Goal: Navigation & Orientation: Find specific page/section

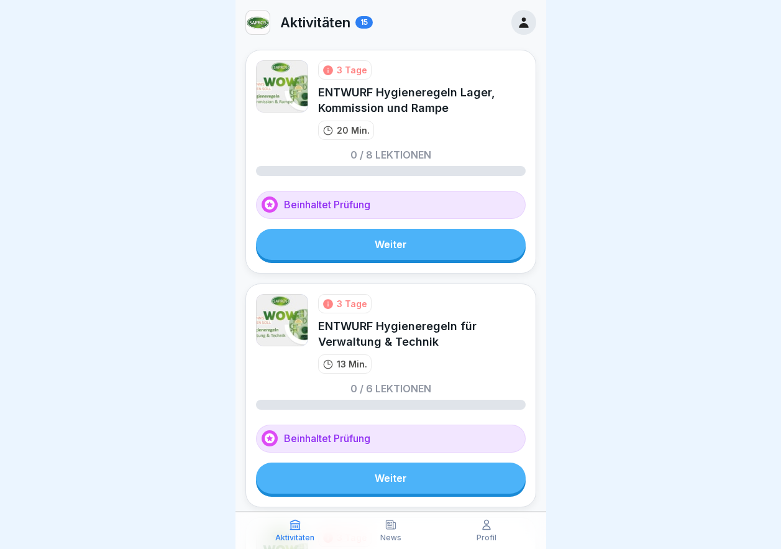
click at [331, 301] on icon at bounding box center [328, 304] width 10 height 10
click at [324, 305] on icon at bounding box center [328, 304] width 10 height 10
click at [333, 71] on icon at bounding box center [328, 70] width 11 height 11
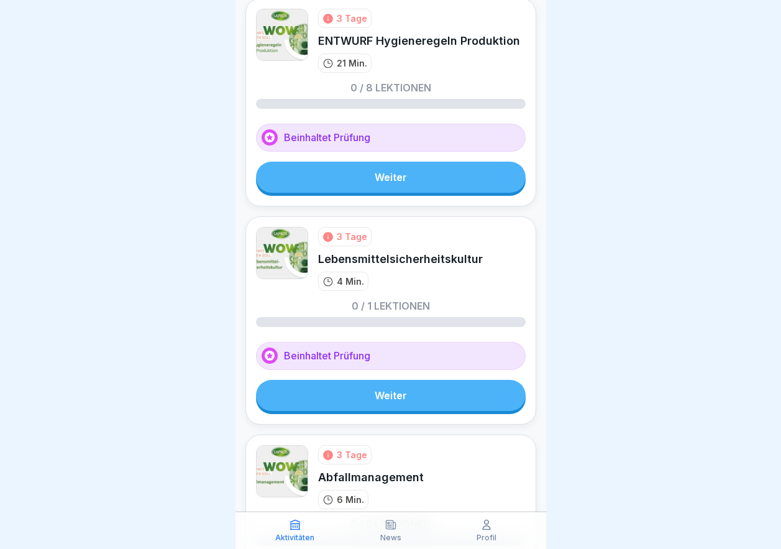
scroll to position [497, 0]
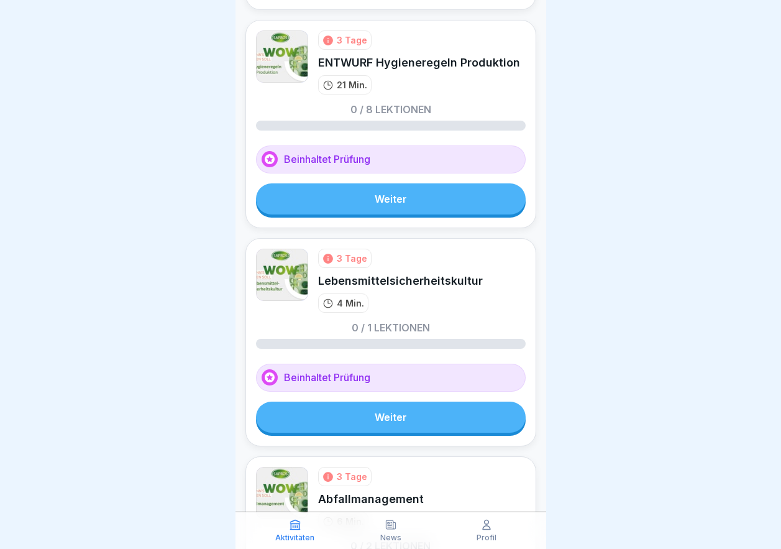
drag, startPoint x: 535, startPoint y: 66, endPoint x: 536, endPoint y: 58, distance: 8.1
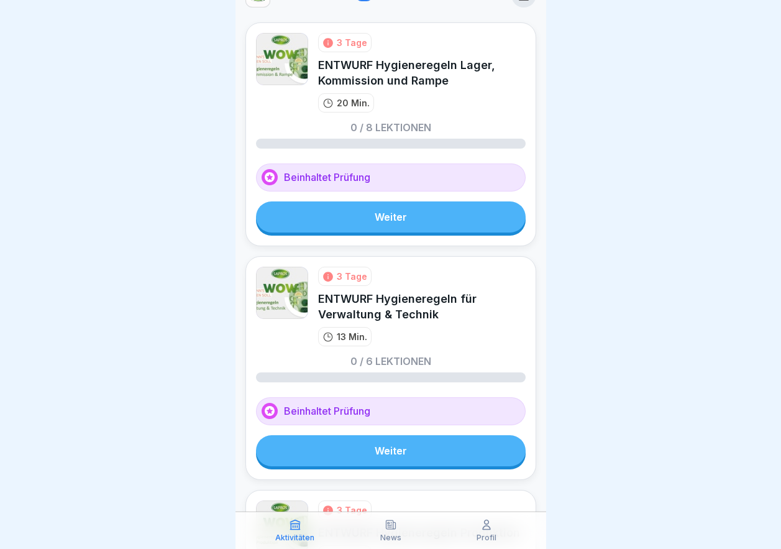
scroll to position [0, 0]
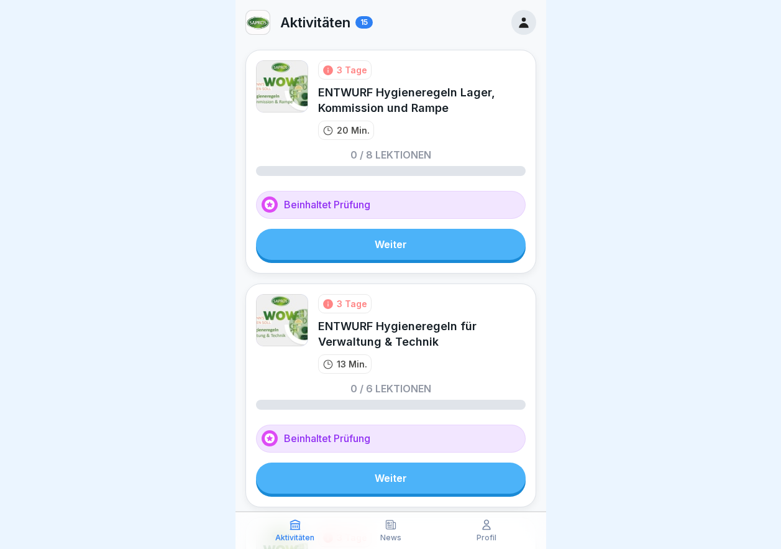
click at [519, 19] on icon at bounding box center [523, 22] width 9 height 11
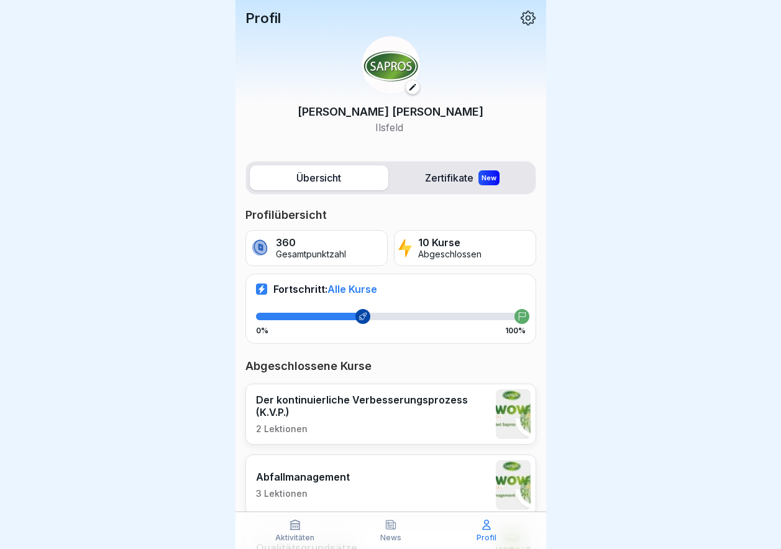
click at [299, 526] on icon at bounding box center [294, 524] width 9 height 9
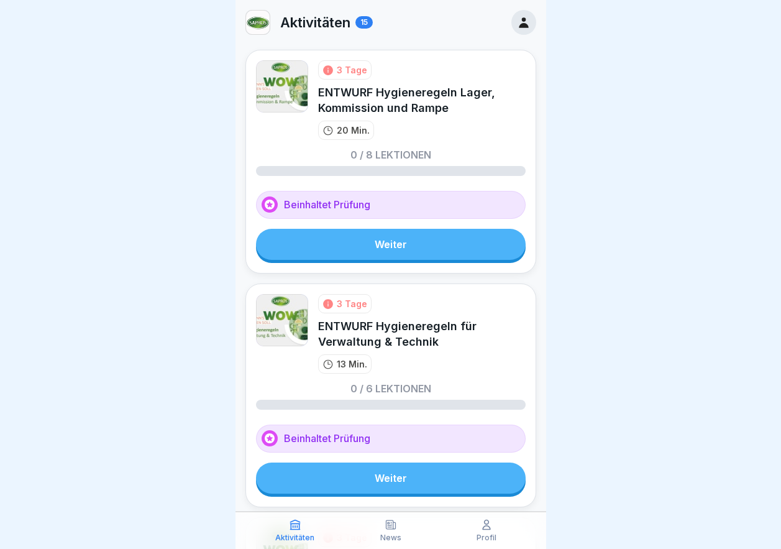
click at [482, 528] on icon at bounding box center [486, 524] width 12 height 12
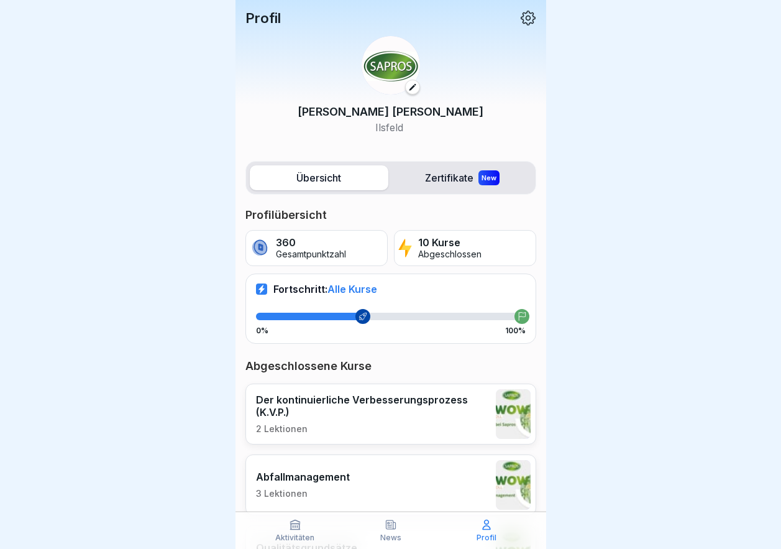
click at [295, 530] on icon at bounding box center [294, 524] width 9 height 9
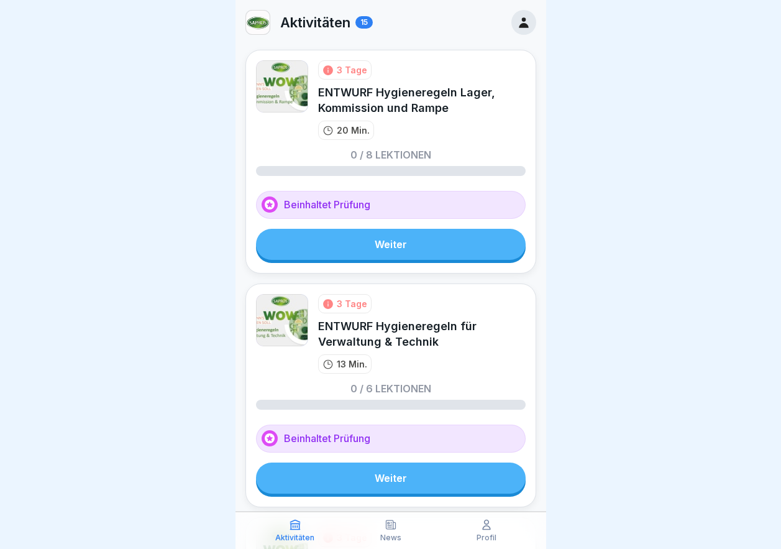
click at [483, 524] on icon at bounding box center [486, 524] width 12 height 12
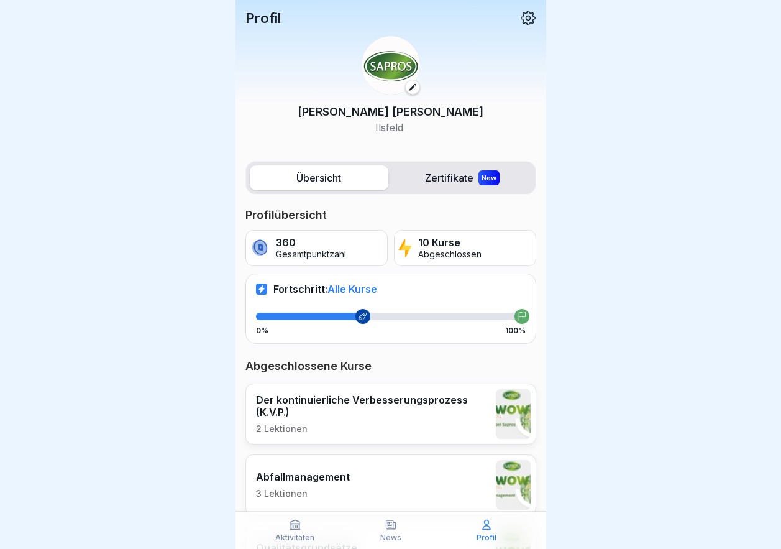
click at [273, 19] on p "Profil" at bounding box center [263, 18] width 35 height 16
click at [337, 175] on label "Übersicht" at bounding box center [319, 177] width 139 height 25
click at [749, 27] on div at bounding box center [390, 274] width 781 height 549
click at [601, 337] on div at bounding box center [390, 274] width 781 height 549
